Goal: Transaction & Acquisition: Book appointment/travel/reservation

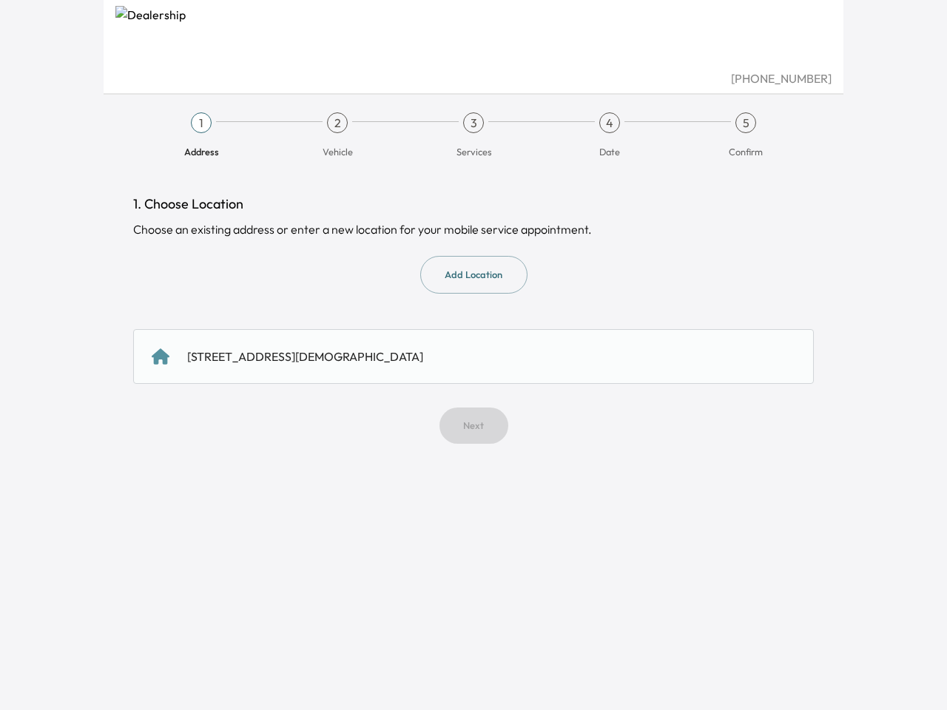
click at [201, 135] on span "Address" at bounding box center [201, 145] width 124 height 25
click at [337, 135] on span "Vehicle" at bounding box center [337, 145] width 124 height 25
click at [473, 135] on span "Services" at bounding box center [473, 145] width 124 height 25
click at [610, 135] on span "Date" at bounding box center [609, 145] width 124 height 25
click at [746, 135] on span "Confirm" at bounding box center [746, 145] width 124 height 25
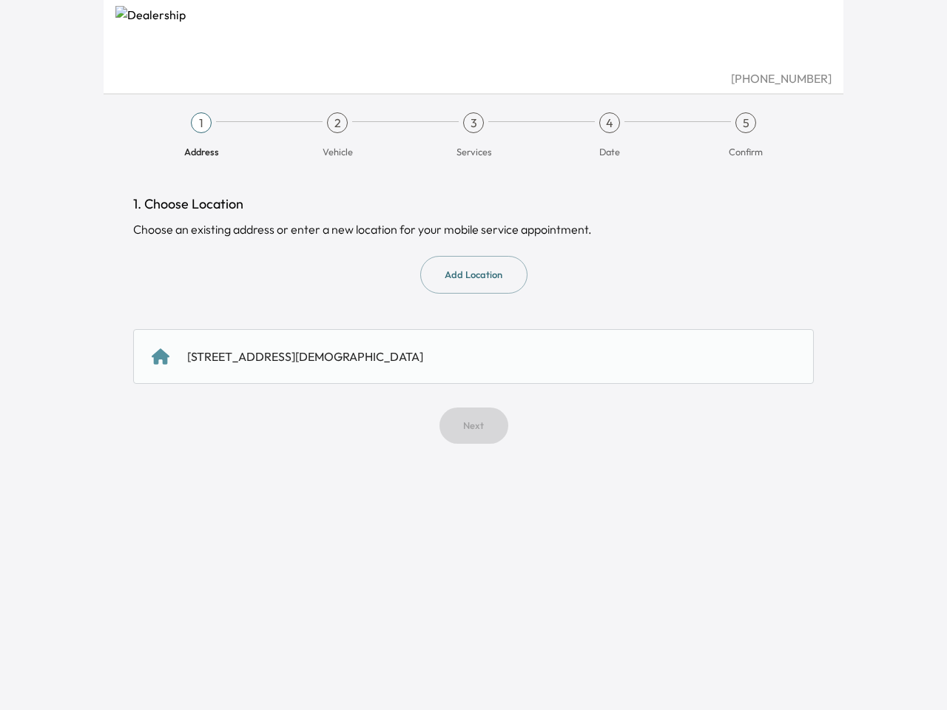
click at [473, 274] on button "Add Location" at bounding box center [473, 275] width 107 height 38
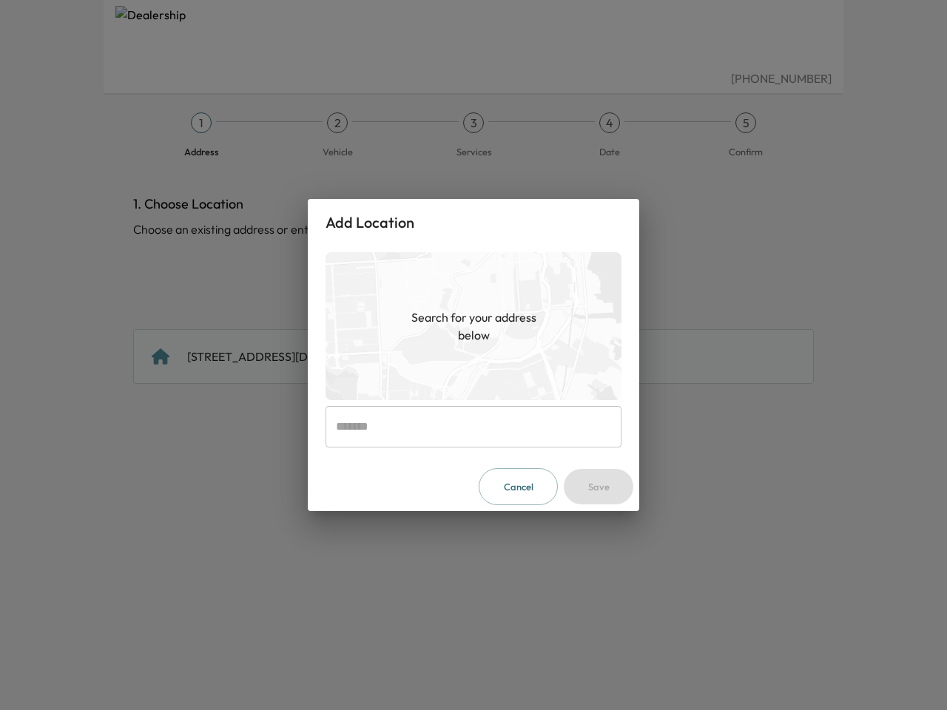
click at [473, 357] on img at bounding box center [473, 326] width 296 height 148
